Goal: Task Accomplishment & Management: Manage account settings

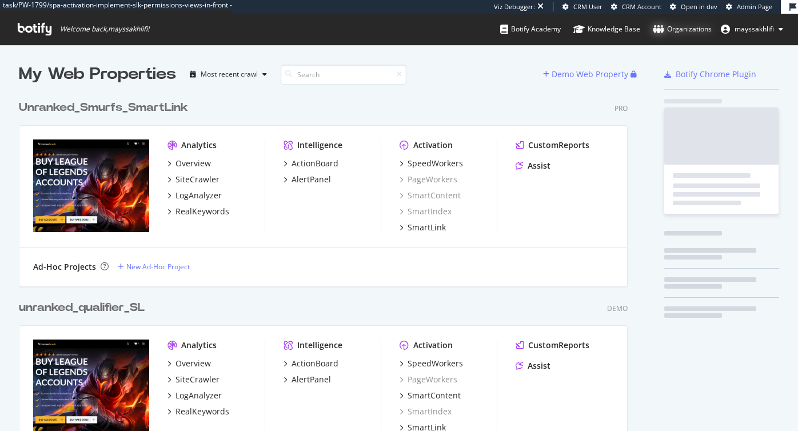
scroll to position [2703, 618]
click at [689, 29] on div "Organizations" at bounding box center [682, 28] width 59 height 11
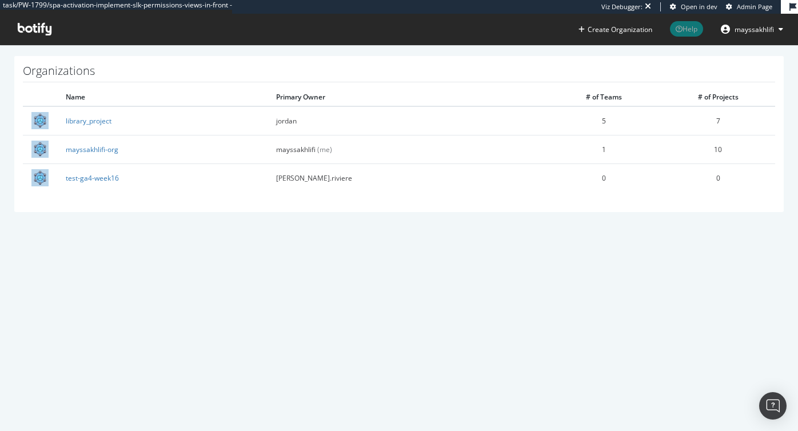
click at [689, 29] on span "Help" at bounding box center [686, 28] width 33 height 15
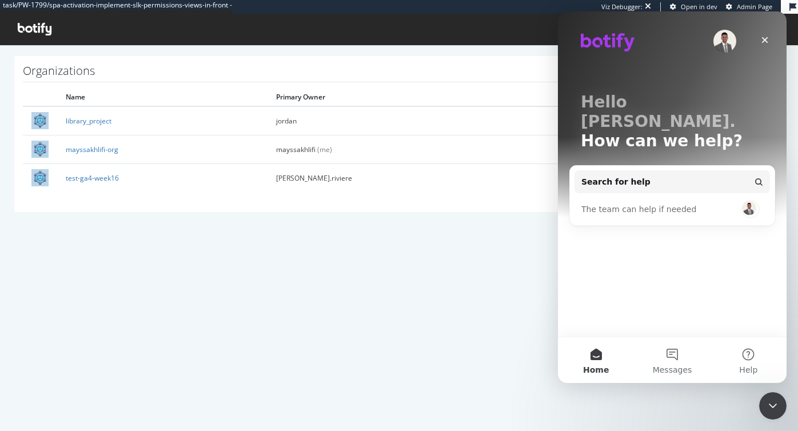
click at [689, 30] on div "Intercom messenger" at bounding box center [672, 41] width 183 height 23
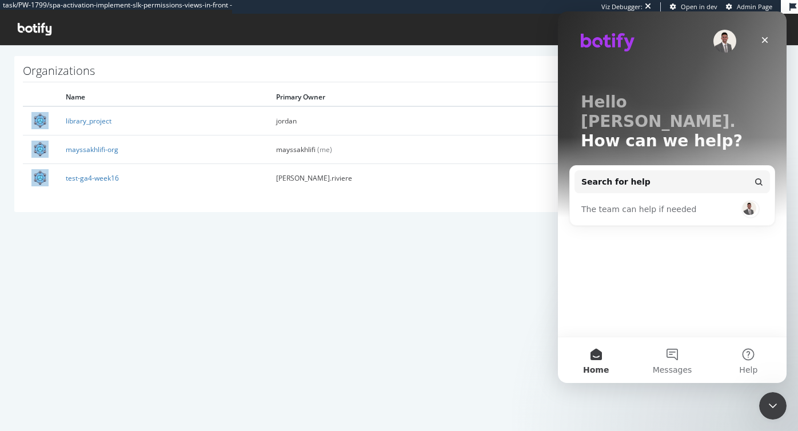
click at [689, 30] on div "Intercom messenger" at bounding box center [672, 41] width 183 height 23
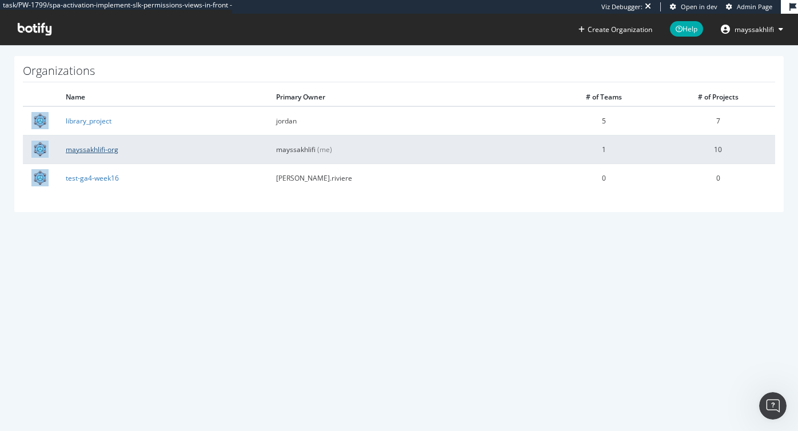
click at [91, 151] on link "mayssakhlifi-org" at bounding box center [92, 150] width 53 height 10
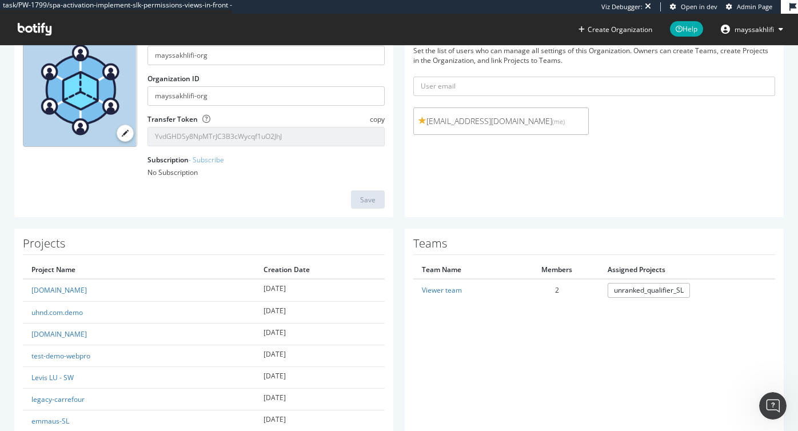
scroll to position [93, 0]
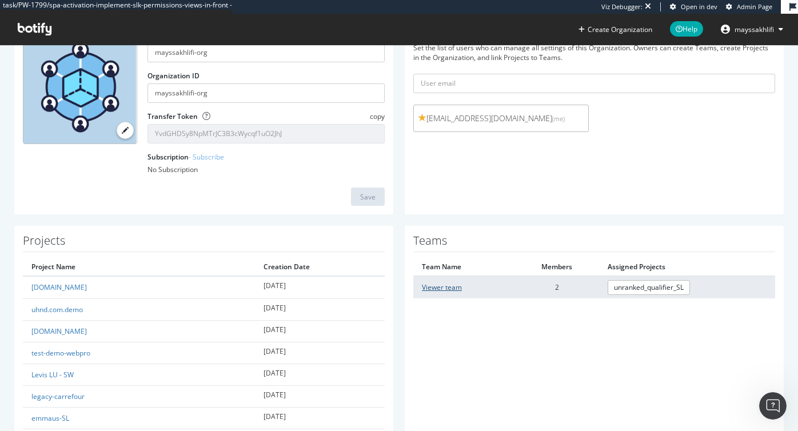
click at [451, 289] on link "Viewer team" at bounding box center [442, 287] width 40 height 10
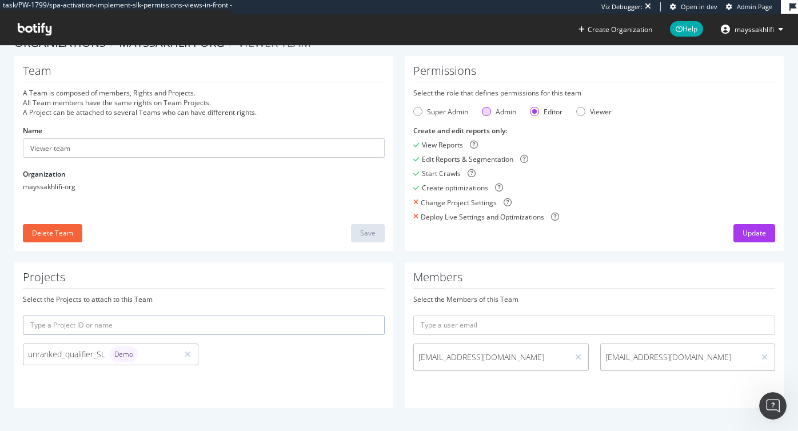
click at [497, 111] on div "Admin" at bounding box center [506, 112] width 21 height 10
click at [453, 107] on div "Super Admin" at bounding box center [447, 112] width 41 height 10
click at [749, 234] on div "Update" at bounding box center [754, 233] width 23 height 10
click at [746, 32] on span "mayssakhlifi" at bounding box center [754, 30] width 39 height 10
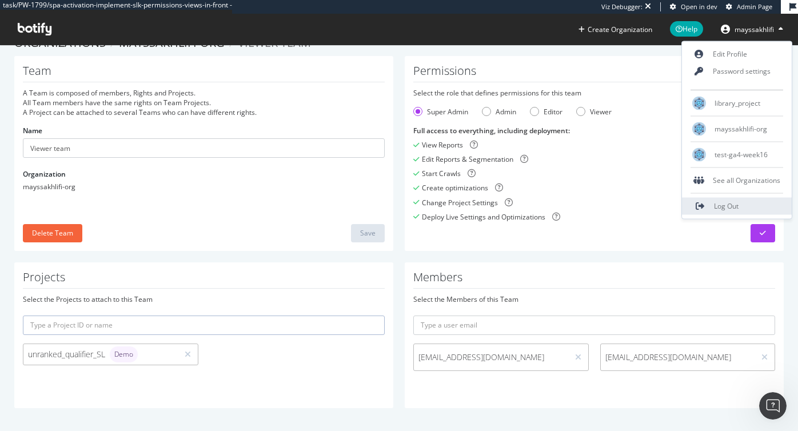
click at [704, 206] on icon at bounding box center [701, 206] width 10 height 1
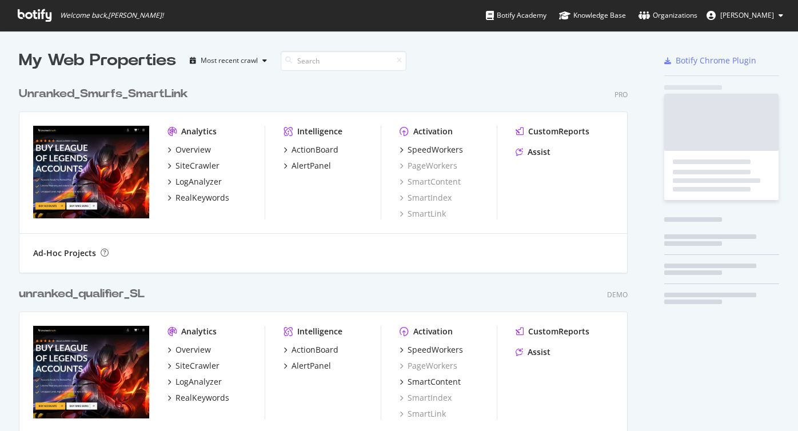
scroll to position [431, 798]
